Goal: Navigation & Orientation: Find specific page/section

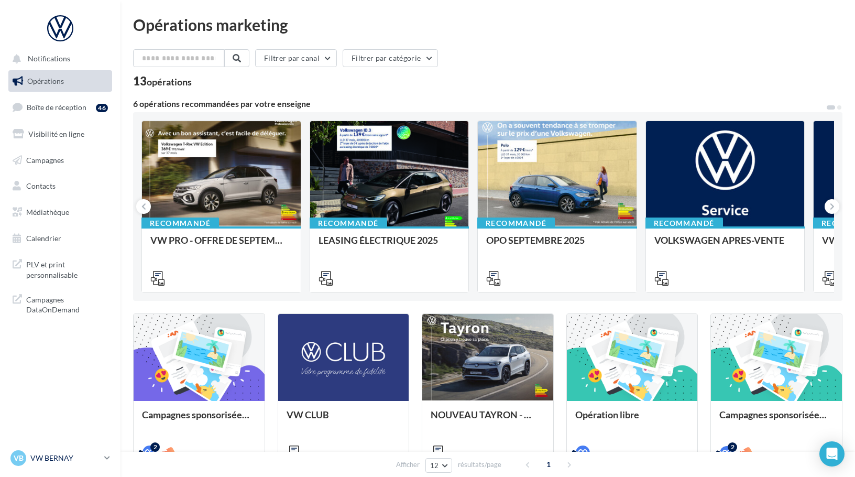
click at [73, 461] on p "VW BERNAY" at bounding box center [65, 458] width 70 height 10
